Goal: Information Seeking & Learning: Learn about a topic

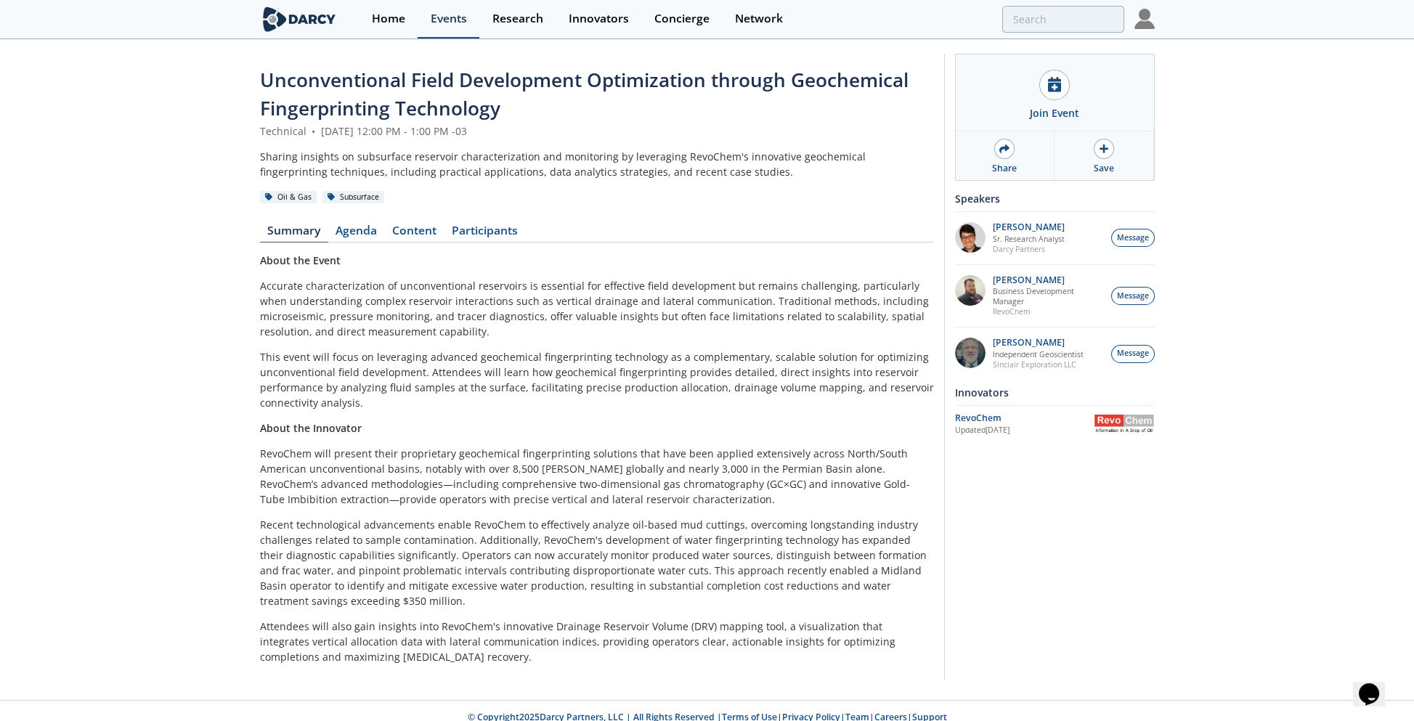
click at [452, 21] on div "Events" at bounding box center [449, 19] width 36 height 12
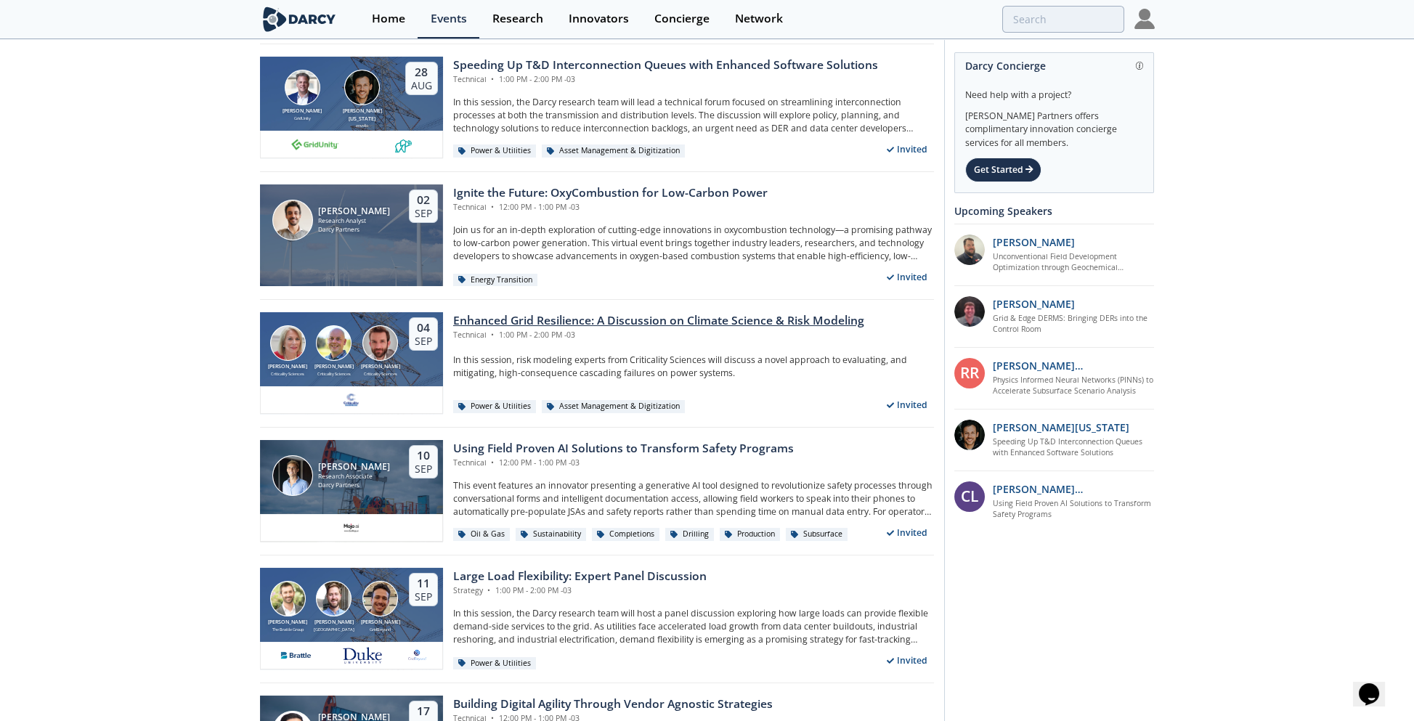
scroll to position [436, 0]
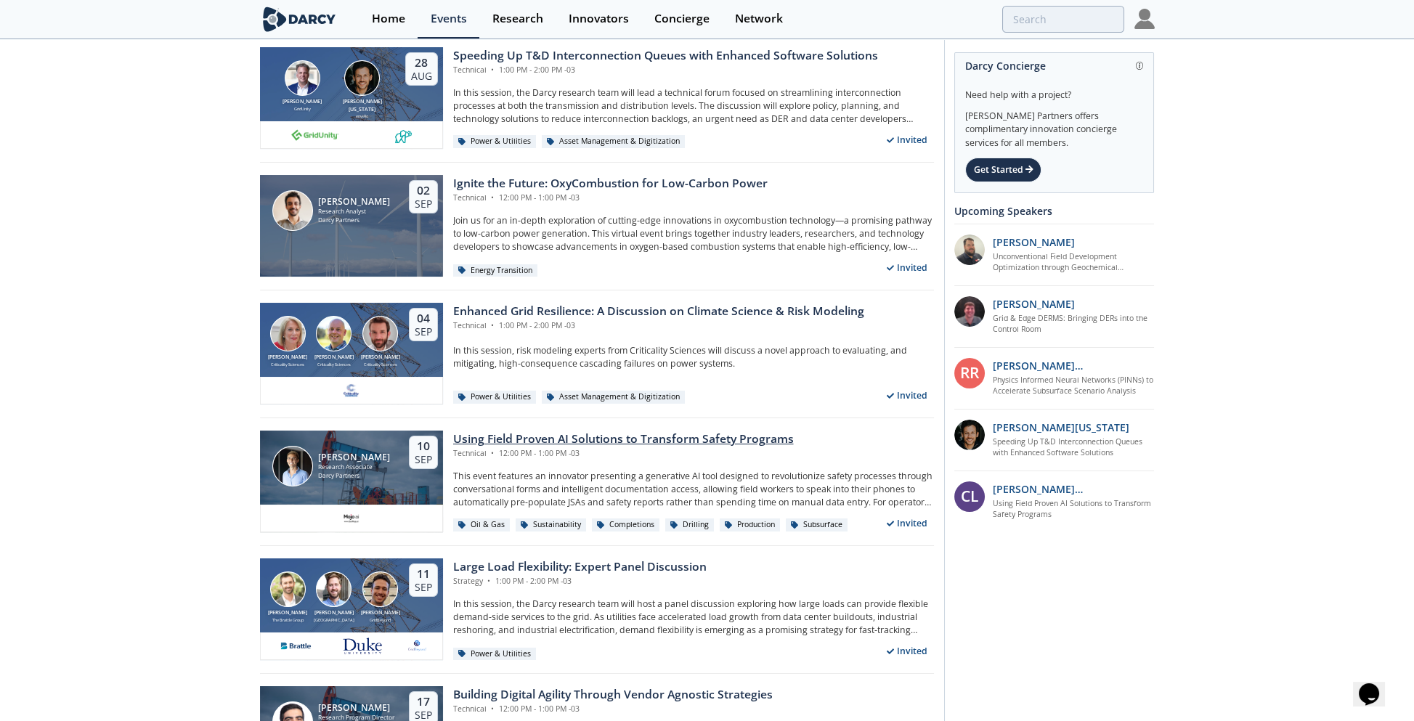
click at [694, 436] on div "Using Field Proven AI Solutions to Transform Safety Programs" at bounding box center [623, 439] width 341 height 17
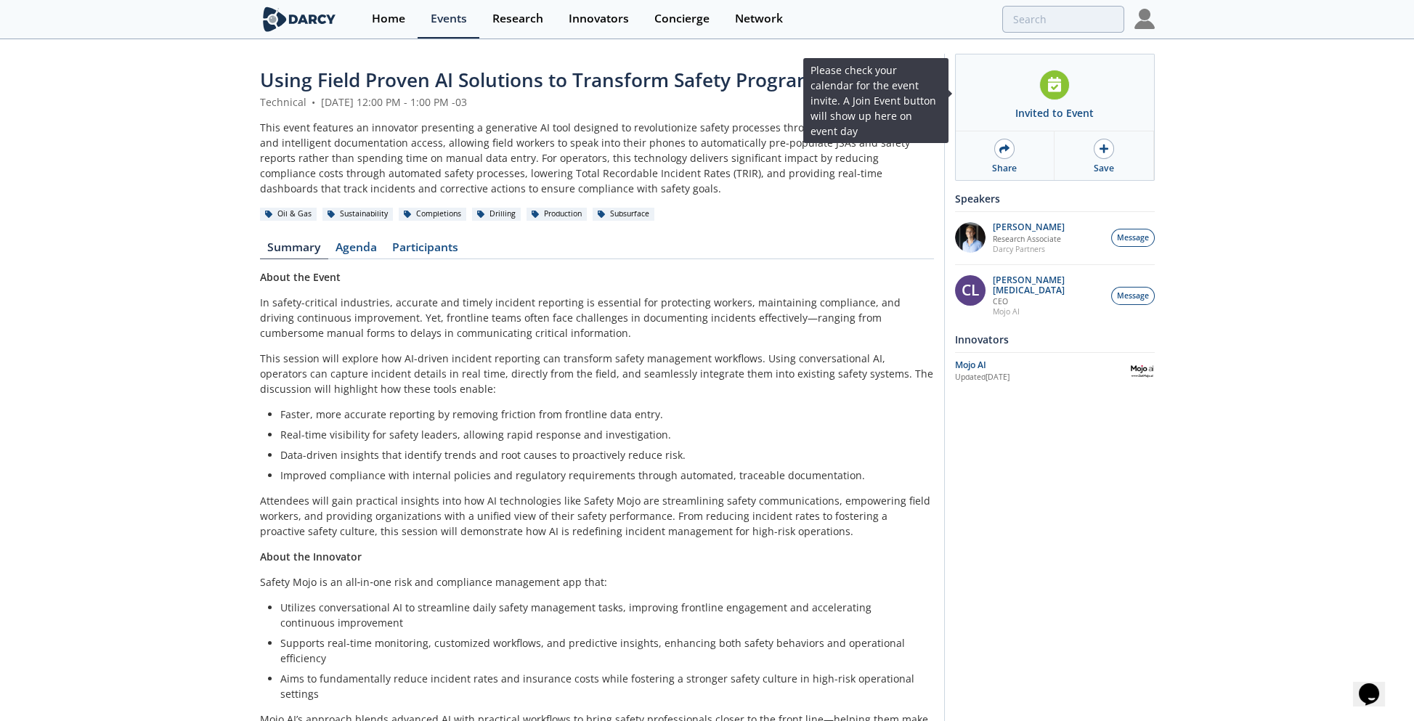
click at [1055, 84] on icon at bounding box center [1054, 84] width 13 height 15
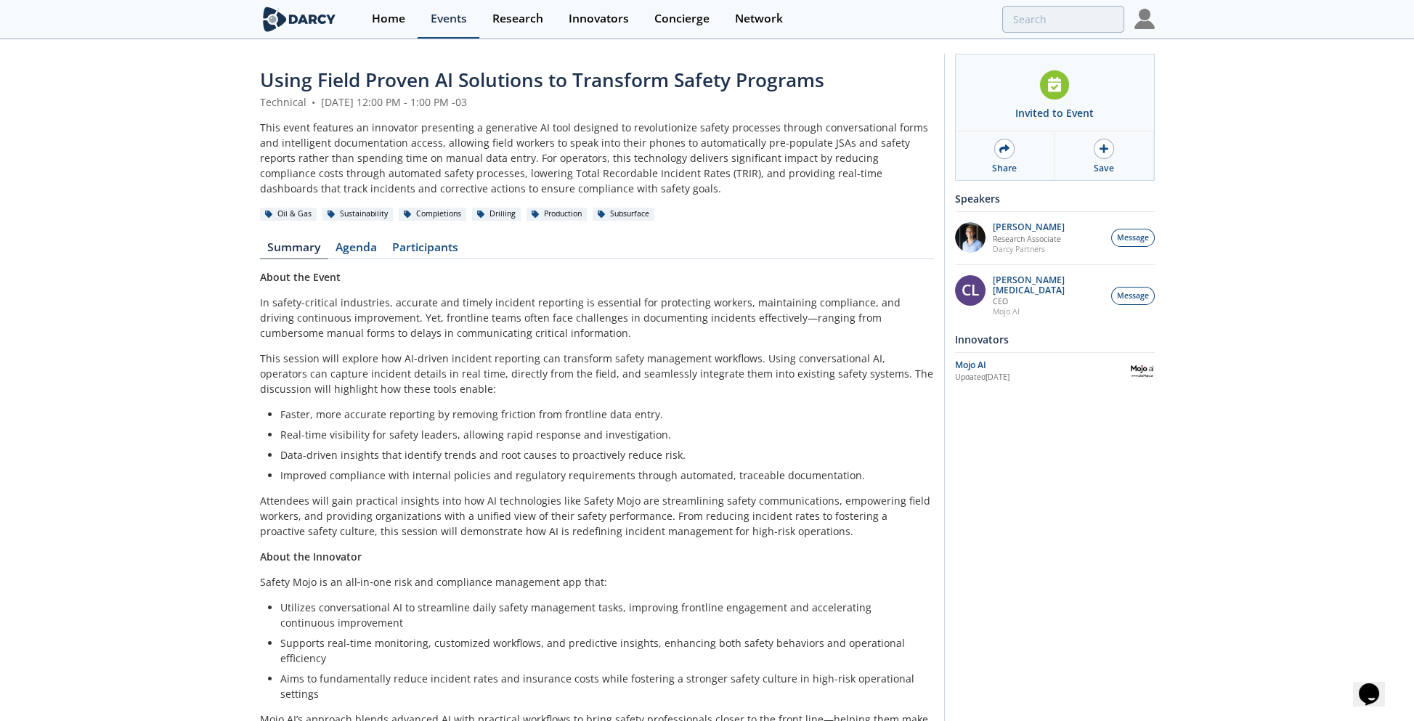
click at [442, 17] on div "Events" at bounding box center [449, 19] width 36 height 12
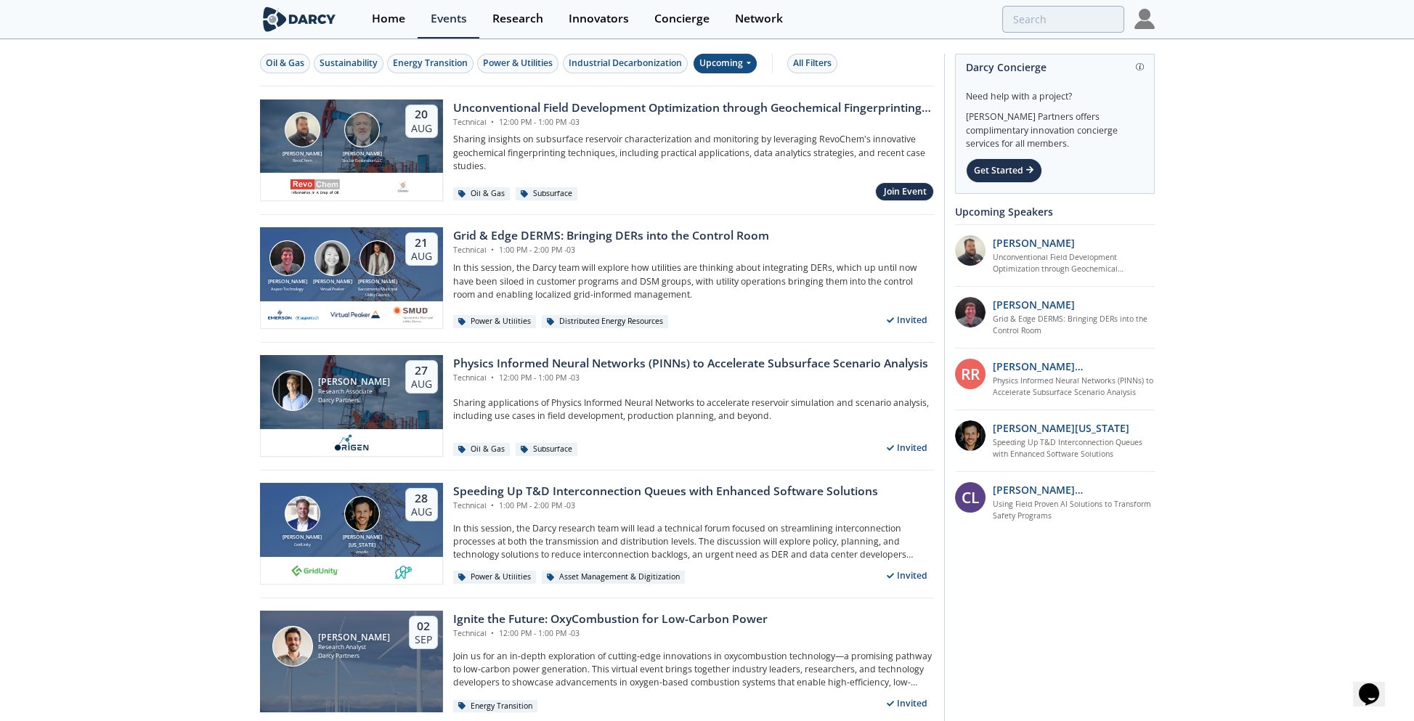
click at [747, 63] on icon at bounding box center [748, 62] width 6 height 9
click at [729, 110] on div "Past" at bounding box center [742, 110] width 90 height 23
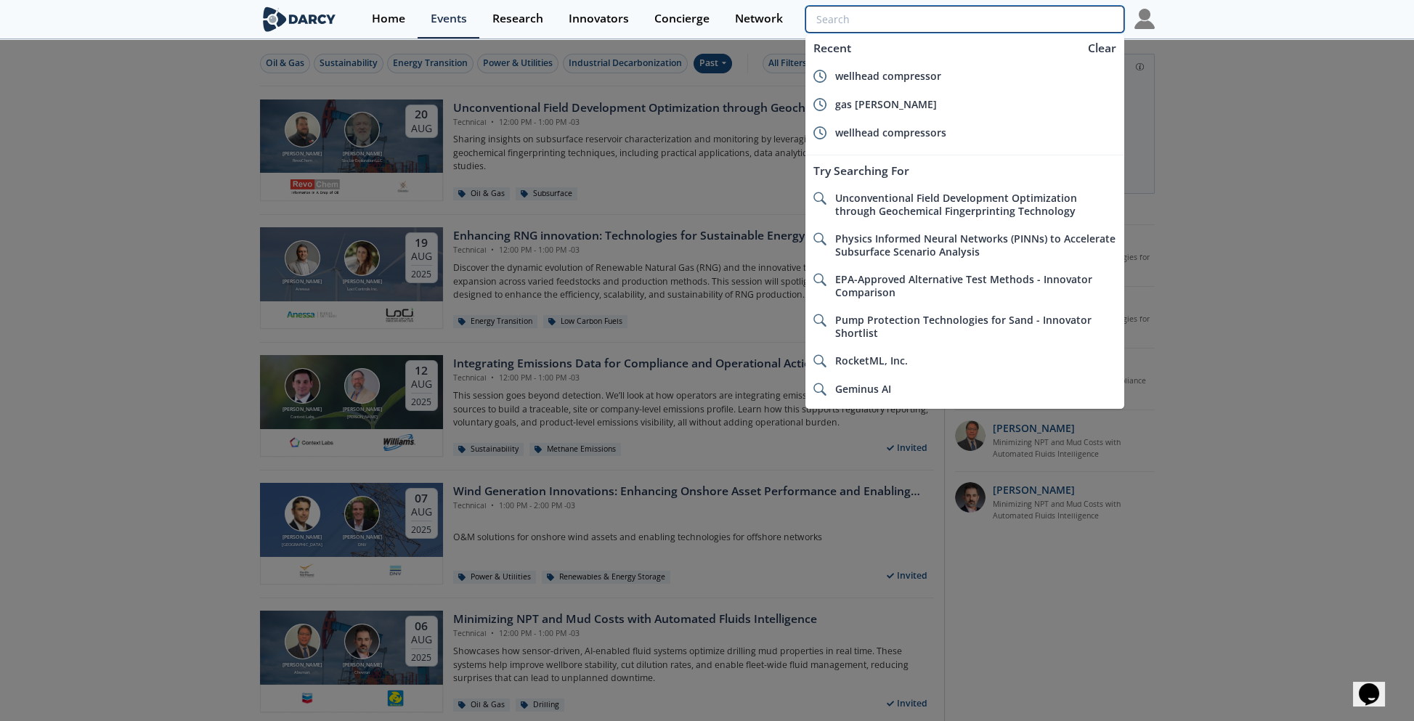
click at [1031, 23] on input "search" at bounding box center [965, 19] width 318 height 27
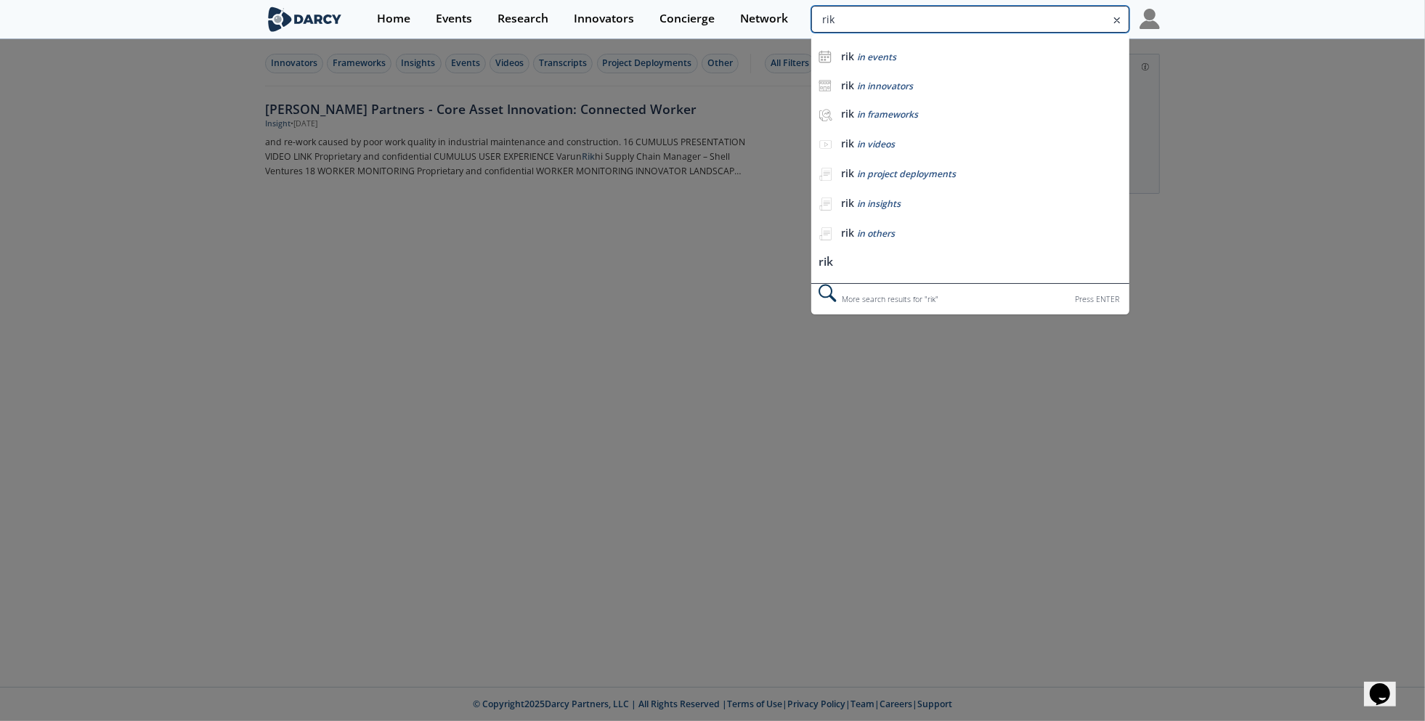
click at [1023, 20] on input "rik" at bounding box center [970, 19] width 318 height 27
type input "risk"
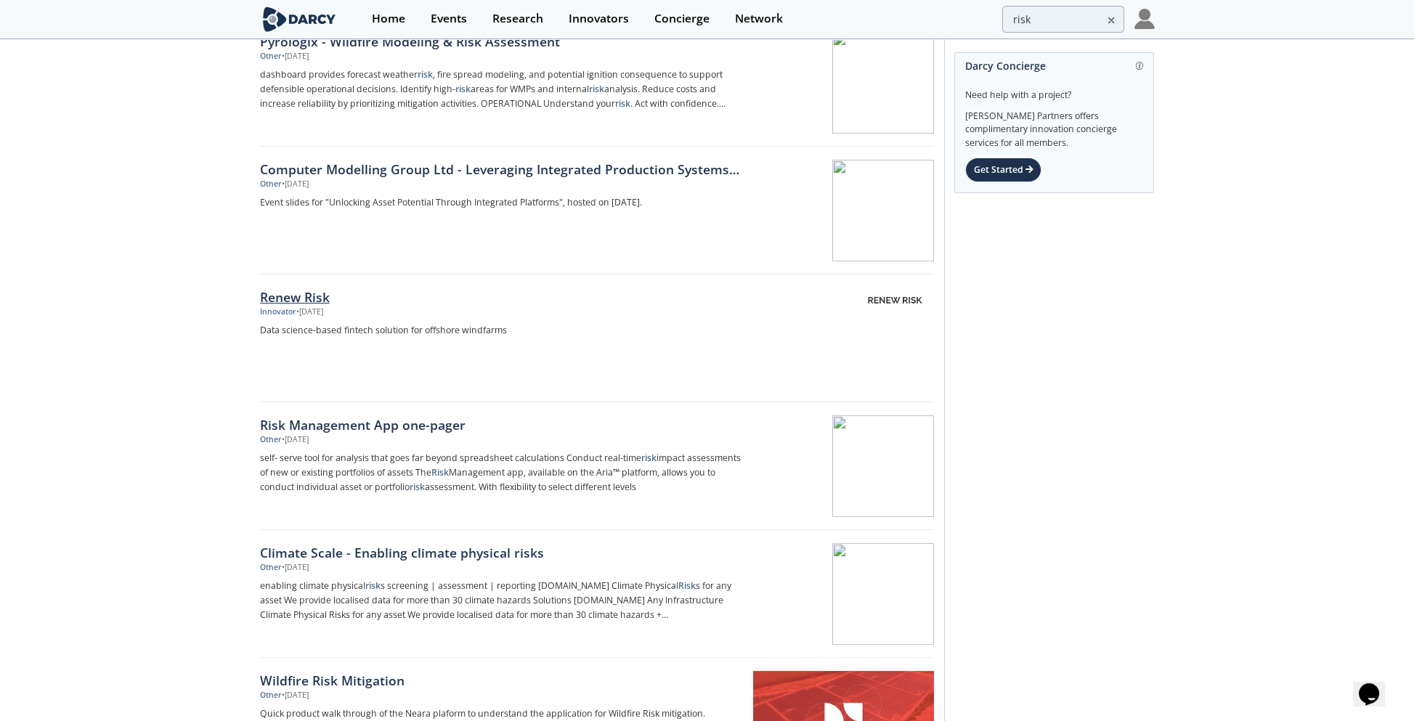
scroll to position [1162, 0]
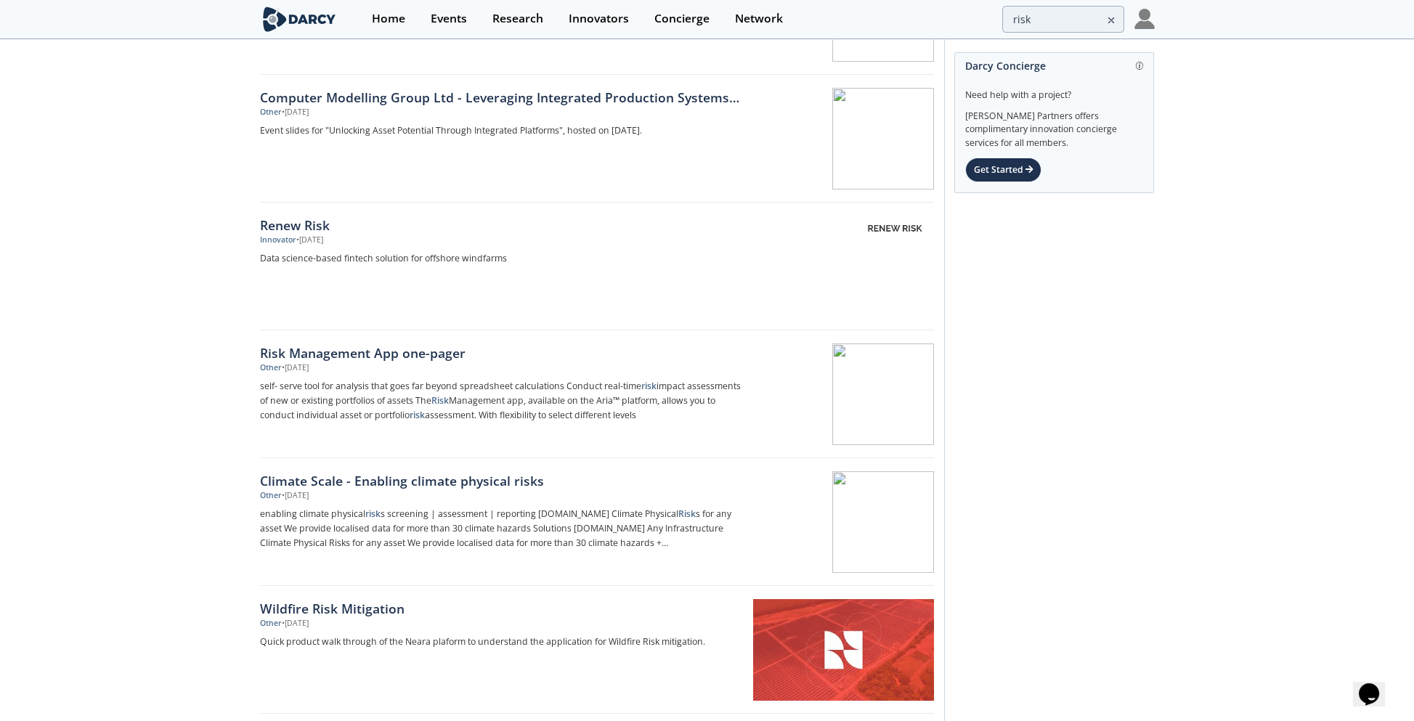
click at [386, 350] on div "Risk Management App one-pager" at bounding box center [500, 353] width 481 height 19
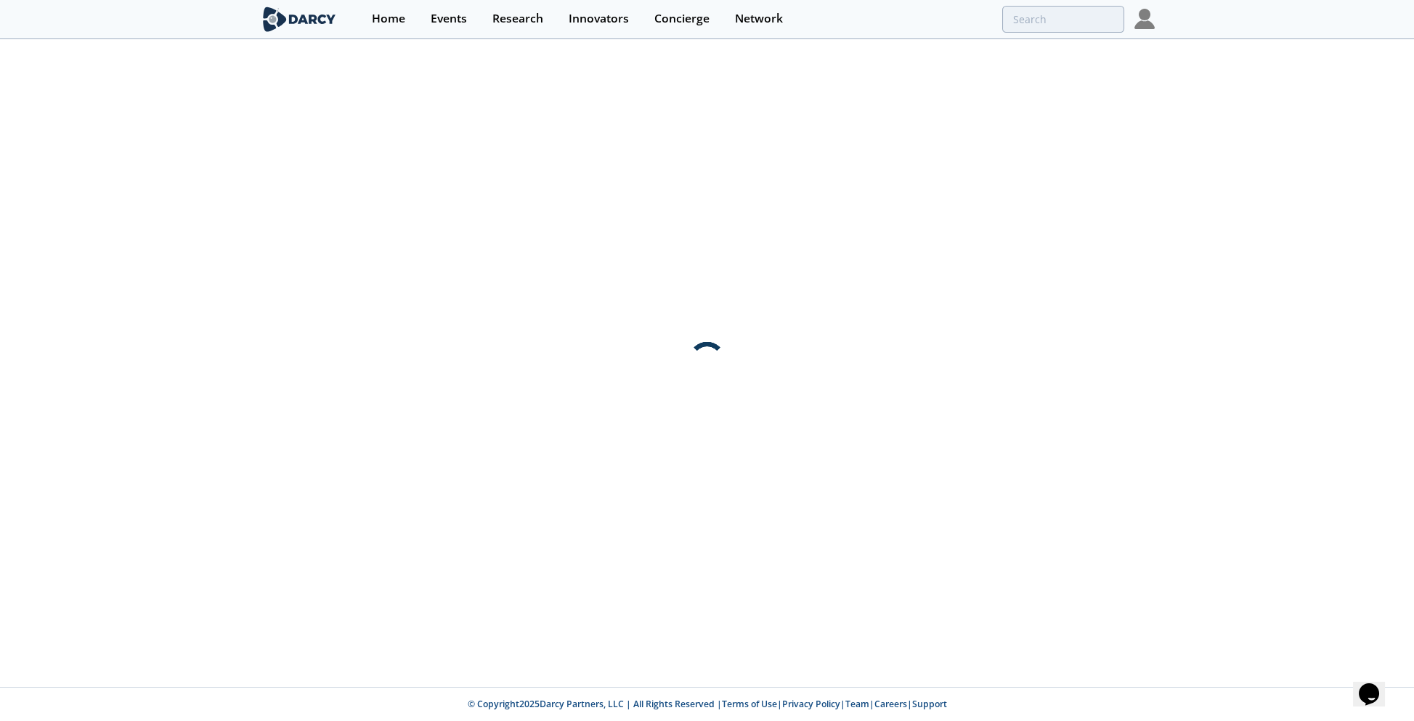
scroll to position [0, 0]
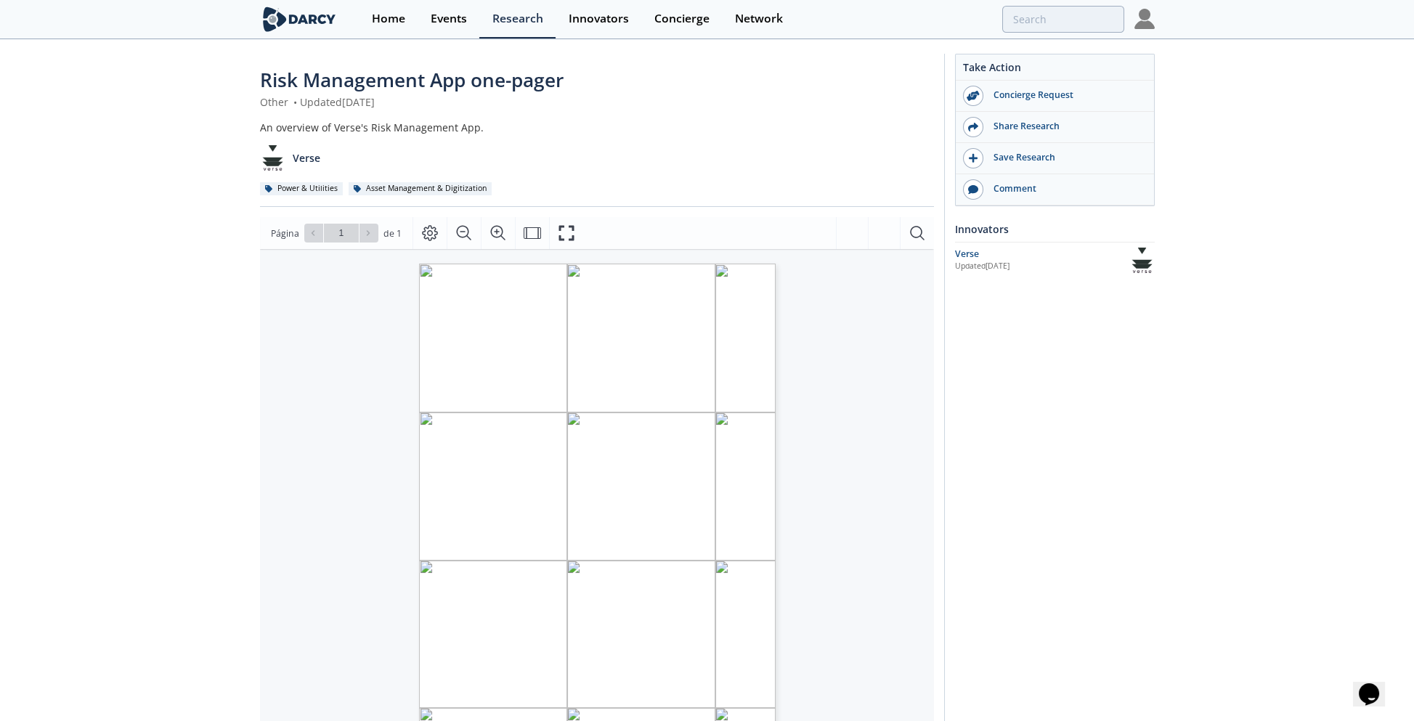
type input "risk"
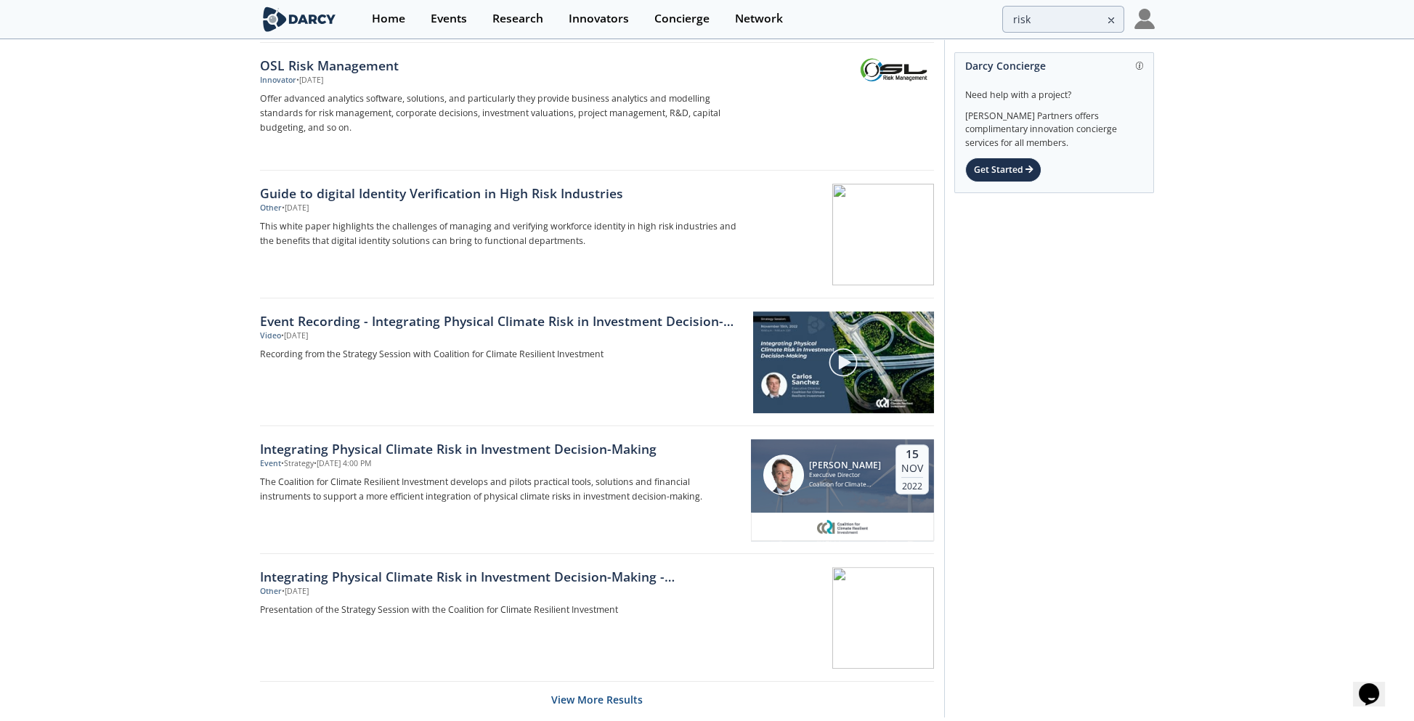
scroll to position [2008, 0]
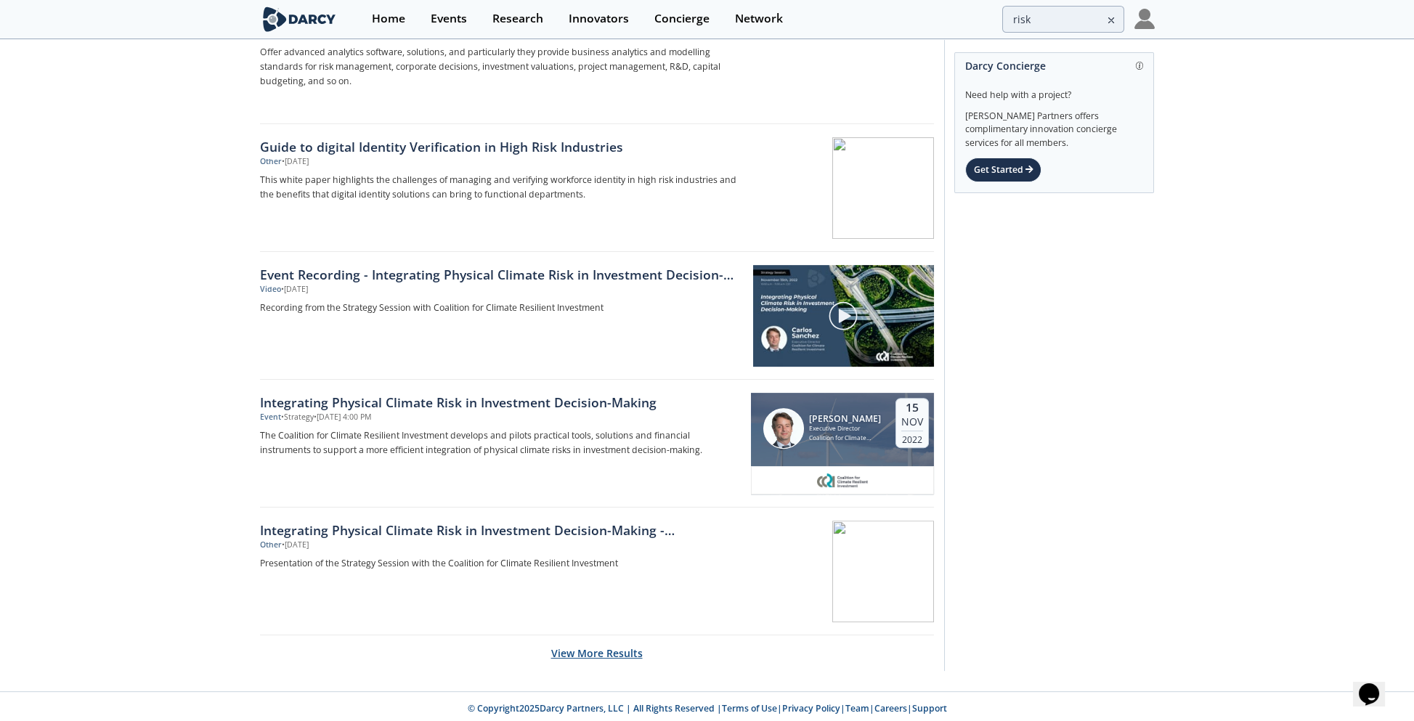
click at [593, 650] on button "View More Results" at bounding box center [597, 654] width 92 height 36
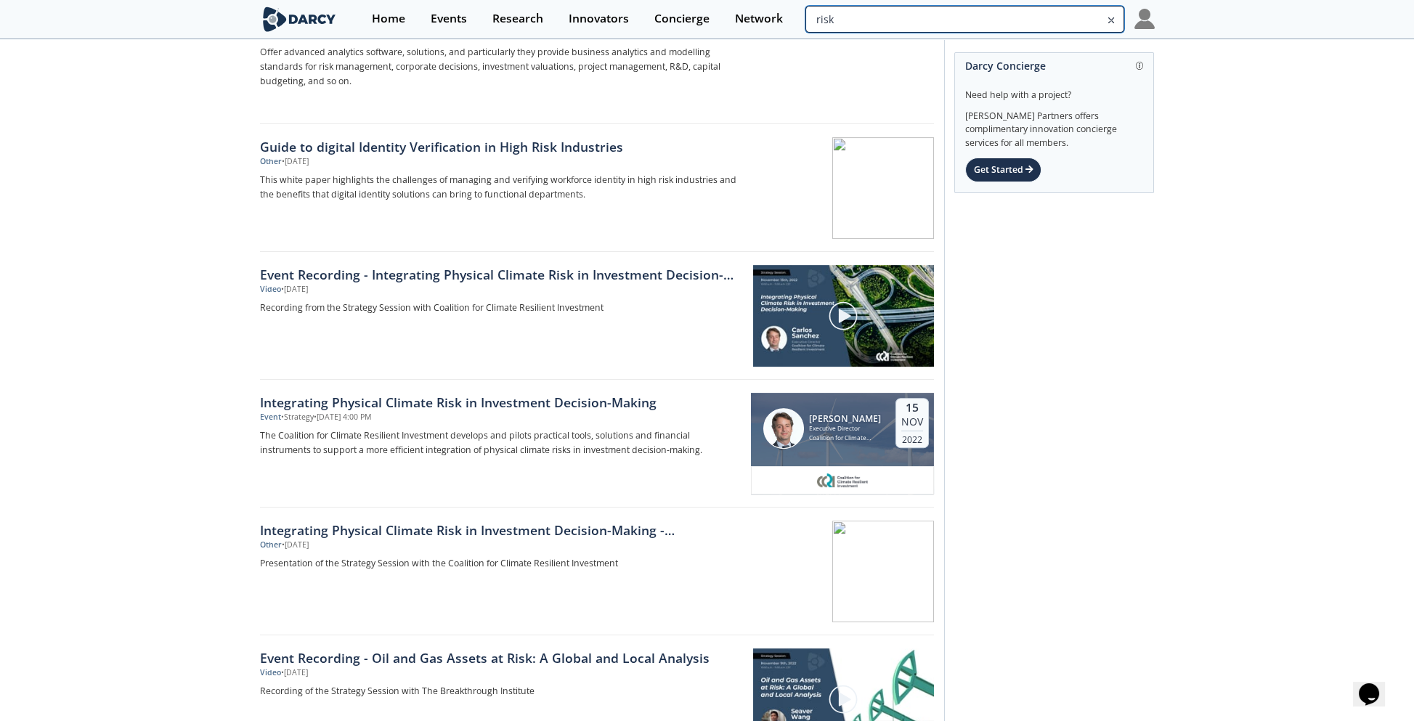
click at [1063, 22] on input "risk" at bounding box center [965, 19] width 318 height 27
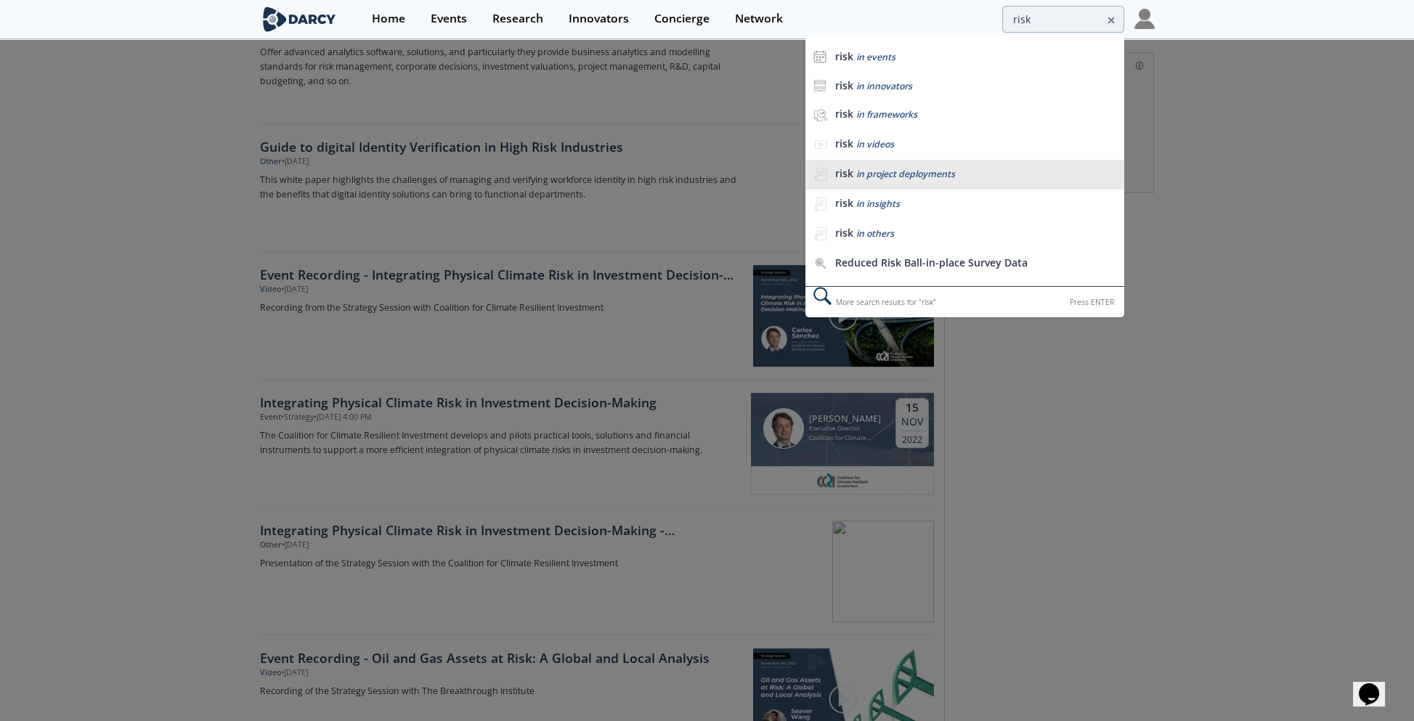
click at [955, 175] on div "risk in project deployments" at bounding box center [975, 174] width 281 height 14
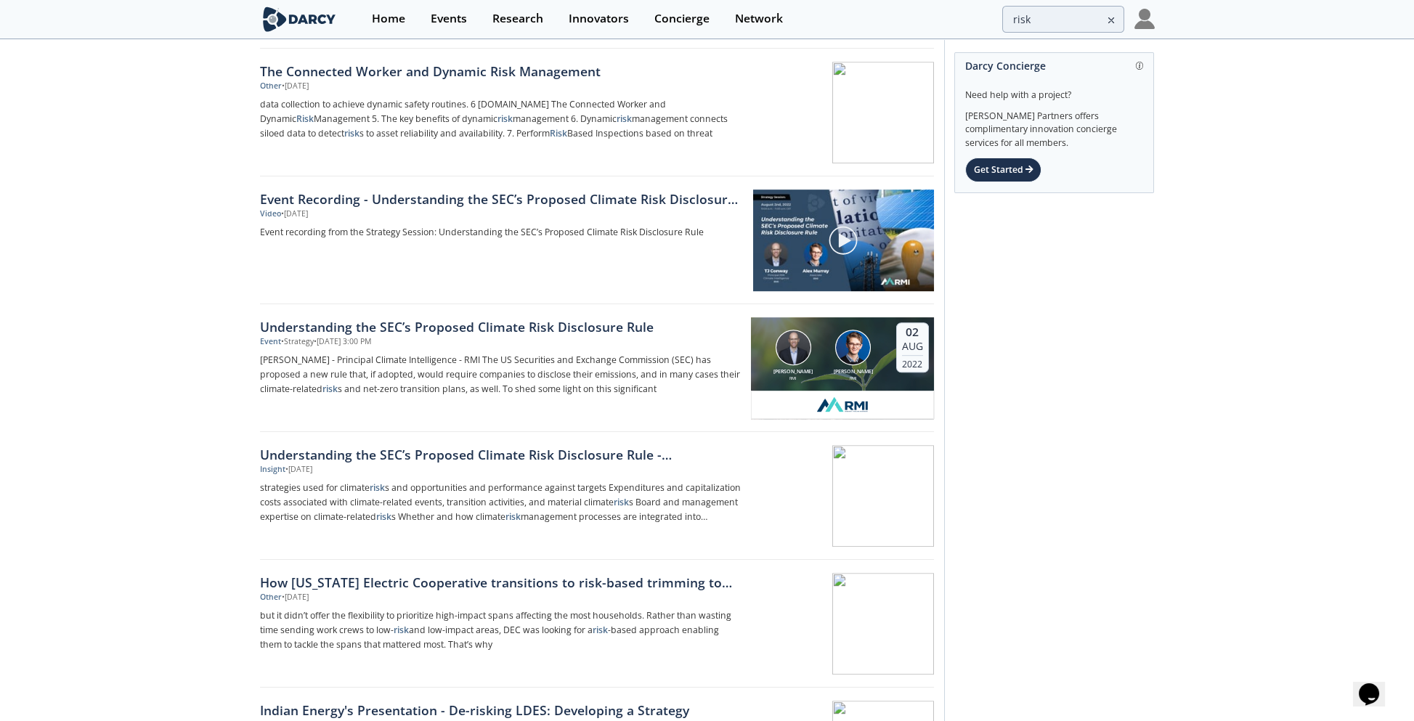
scroll to position [3341, 0]
